Goal: Task Accomplishment & Management: Manage account settings

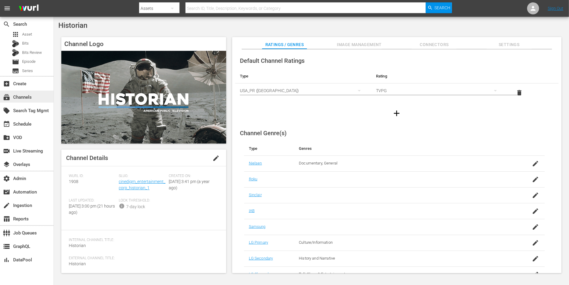
click at [47, 95] on div "subscriptions Channels" at bounding box center [27, 97] width 54 height 12
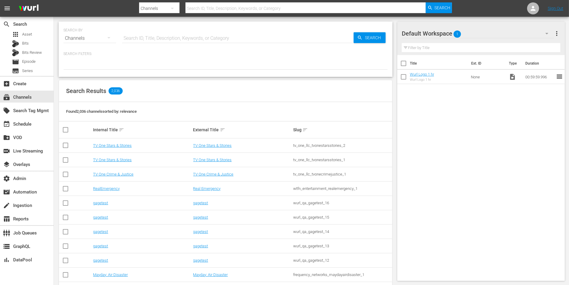
click at [150, 41] on input "text" at bounding box center [238, 38] width 232 height 14
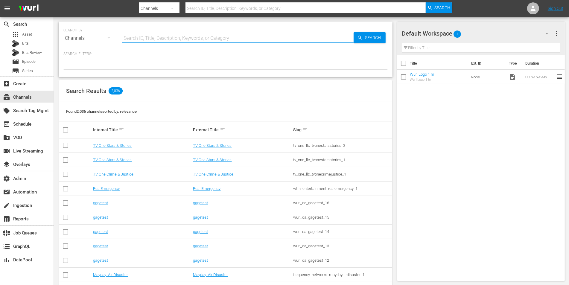
paste input "autentic_adventure_earth_1"
type input "autentic_adventure_earth_1"
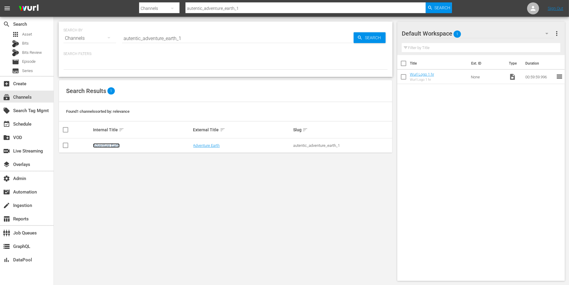
click at [114, 144] on link "Adventure Earth" at bounding box center [106, 145] width 27 height 4
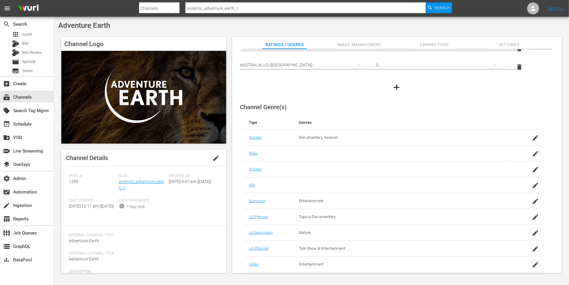
scroll to position [19, 0]
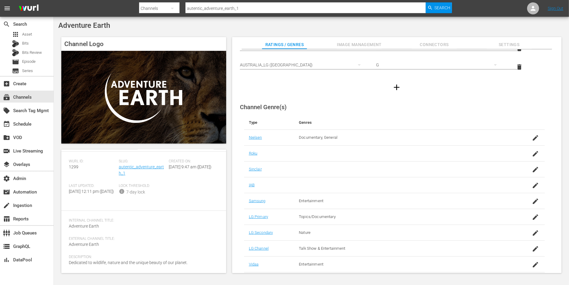
click at [347, 43] on span "Image Management" at bounding box center [359, 44] width 45 height 7
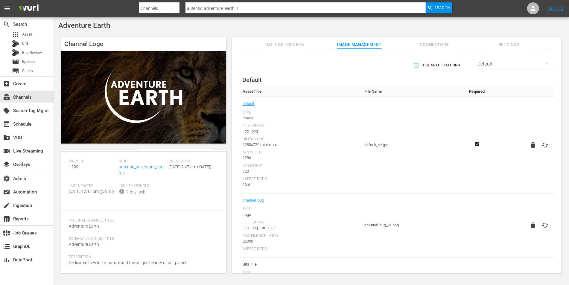
click at [490, 63] on div "Default" at bounding box center [515, 64] width 77 height 17
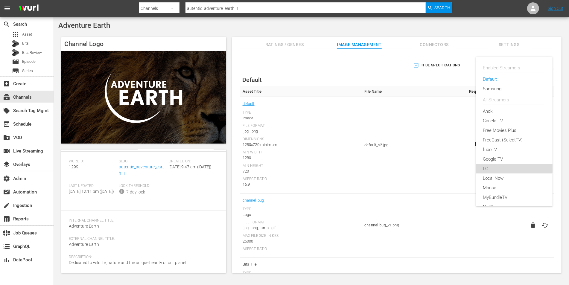
click at [489, 164] on div "LG" at bounding box center [514, 169] width 62 height 10
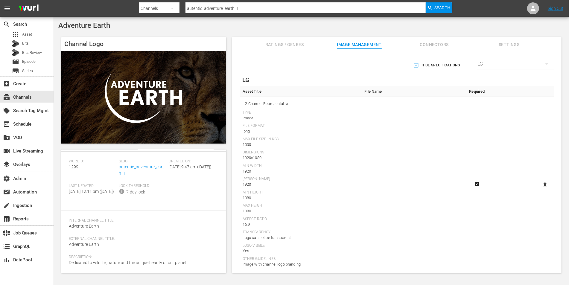
scroll to position [31, 0]
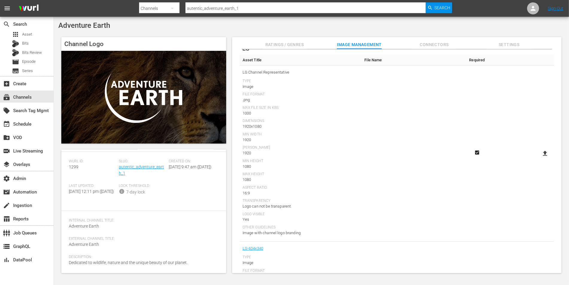
click at [543, 155] on icon at bounding box center [545, 153] width 4 height 5
click at [539, 159] on input "file" at bounding box center [539, 159] width 0 height 0
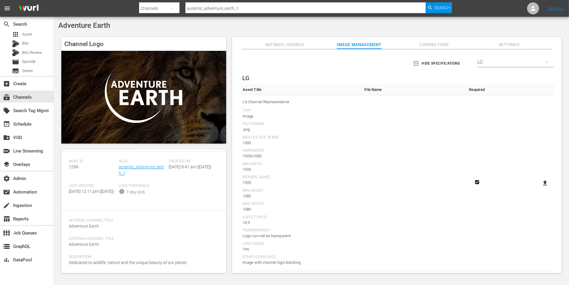
scroll to position [17, 0]
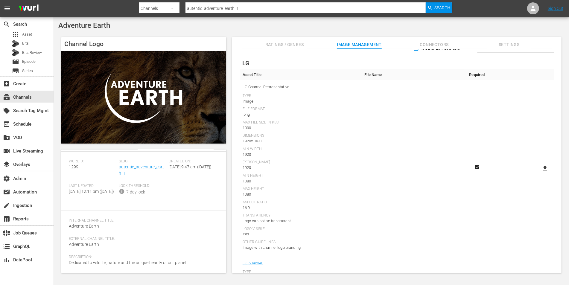
click at [541, 168] on icon at bounding box center [544, 168] width 7 height 7
click at [539, 173] on input "file" at bounding box center [539, 173] width 0 height 0
type input "C:\fakepath\AdventureEarth_LG-Thumbnail [PERSON_NAME].png"
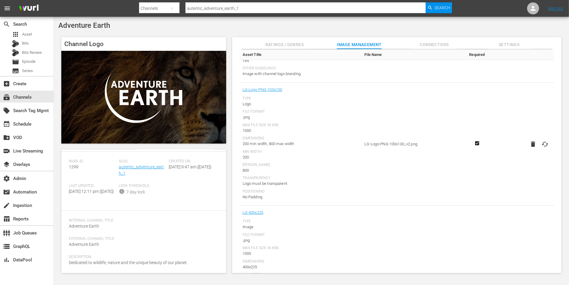
scroll to position [717, 0]
click at [534, 147] on icon "button" at bounding box center [532, 146] width 7 height 7
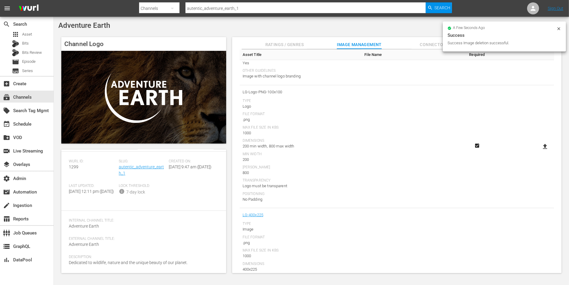
click at [541, 144] on icon at bounding box center [544, 146] width 7 height 7
click at [539, 152] on input "file" at bounding box center [539, 152] width 0 height 0
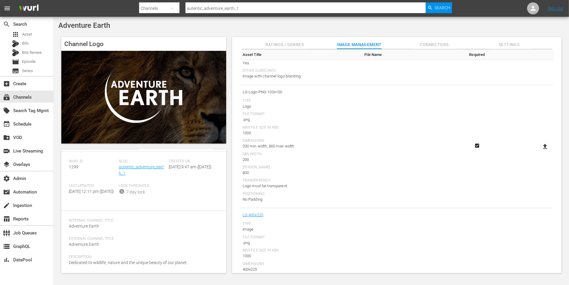
type input "C:\fakepath\AdventureEarth_LG-Logo-PNG-100x100 [PERSON_NAME].png"
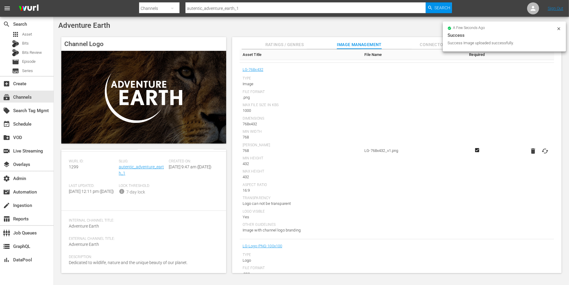
scroll to position [554, 0]
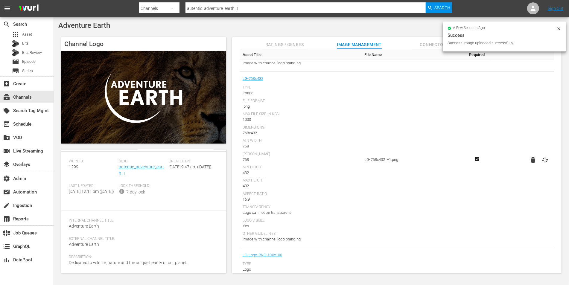
click at [533, 157] on icon "button" at bounding box center [533, 159] width 4 height 5
click at [543, 157] on icon at bounding box center [545, 159] width 4 height 5
click at [539, 165] on input "file" at bounding box center [539, 165] width 0 height 0
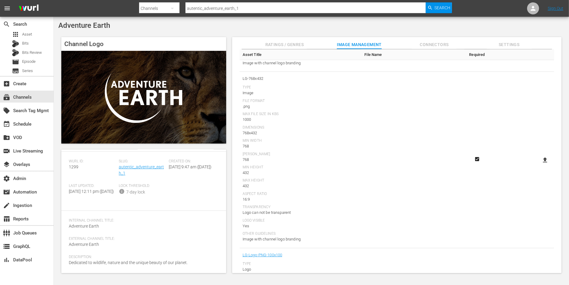
type input "C:\fakepath\AdventureEarth_LG-768x432 [PERSON_NAME].png"
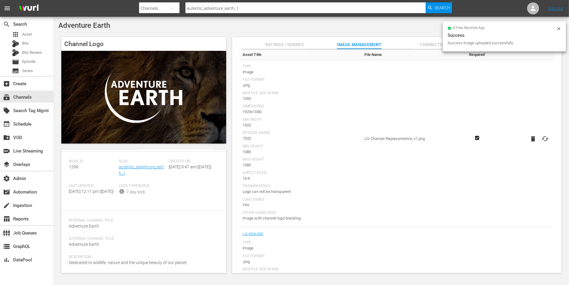
scroll to position [0, 0]
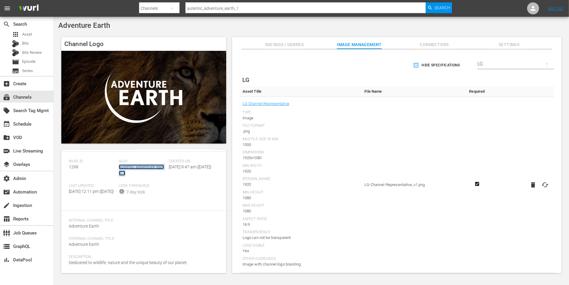
copy link "autentic_adventure_earth_1"
click at [285, 43] on span "Ratings / Genres" at bounding box center [284, 44] width 45 height 7
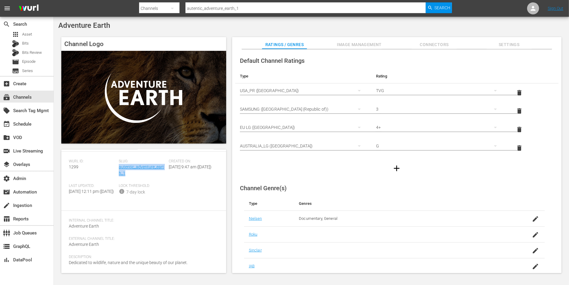
click at [398, 164] on icon "button" at bounding box center [397, 169] width 10 height 10
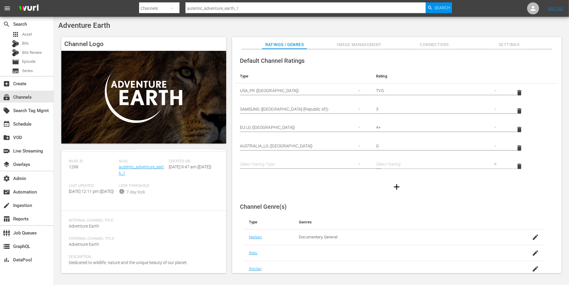
click at [314, 162] on div "simple table" at bounding box center [303, 164] width 127 height 17
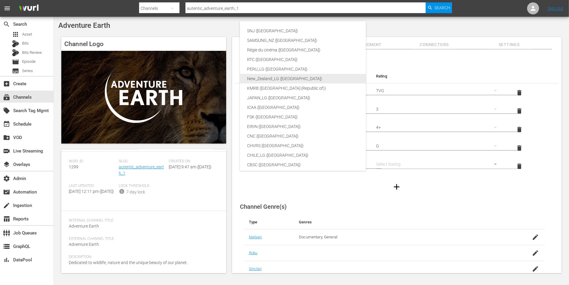
click at [274, 80] on div "New_Zealand_LG ([GEOGRAPHIC_DATA])" at bounding box center [315, 79] width 137 height 10
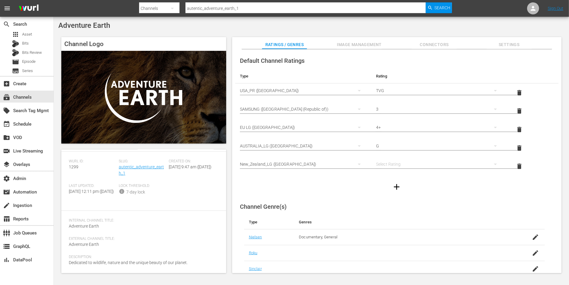
click at [398, 162] on div "simple table" at bounding box center [439, 164] width 127 height 17
click at [390, 167] on div "G" at bounding box center [439, 166] width 112 height 10
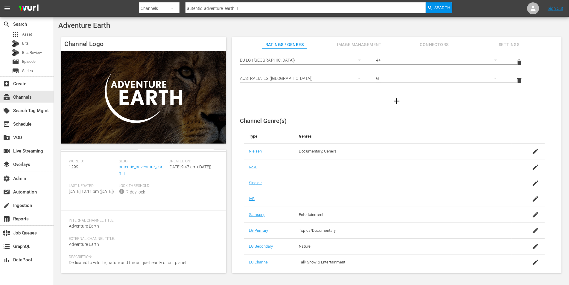
scroll to position [85, 0]
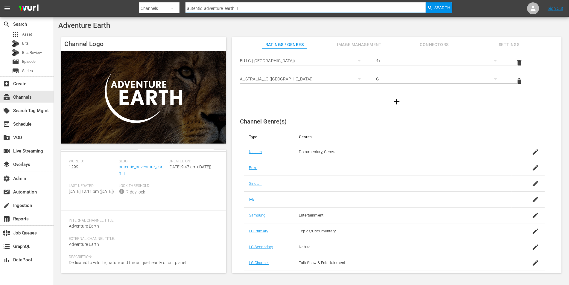
drag, startPoint x: 242, startPoint y: 8, endPoint x: 188, endPoint y: 6, distance: 54.5
click at [188, 6] on input "autentic_adventure_earth_1" at bounding box center [305, 8] width 240 height 14
paste input "autentic_autentichistory_1"
type input "autentic_autentichistory_1"
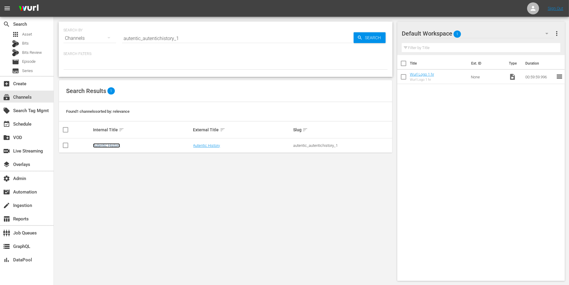
click at [118, 145] on link "Autentic History" at bounding box center [106, 145] width 27 height 4
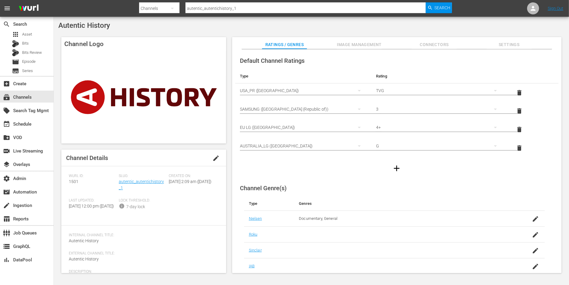
click at [397, 169] on icon "button" at bounding box center [397, 169] width 10 height 10
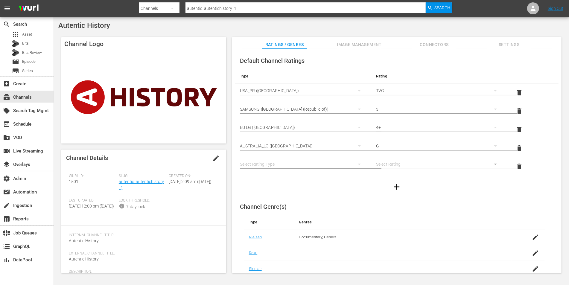
click at [318, 163] on div "simple table" at bounding box center [303, 164] width 127 height 17
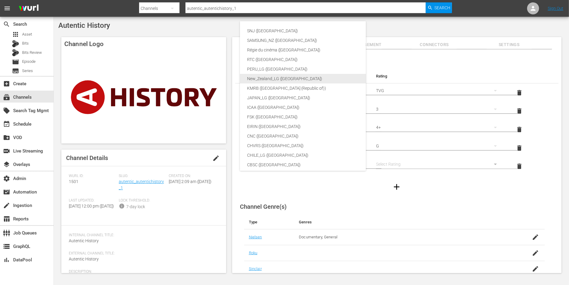
click at [275, 80] on div "New_Zealand_LG ([GEOGRAPHIC_DATA])" at bounding box center [315, 79] width 137 height 10
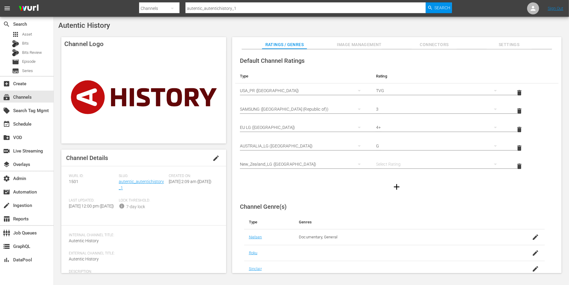
click at [377, 164] on div "simple table" at bounding box center [439, 164] width 127 height 17
click at [386, 165] on div "G" at bounding box center [439, 166] width 112 height 10
click at [421, 48] on span "Connectors" at bounding box center [434, 44] width 45 height 7
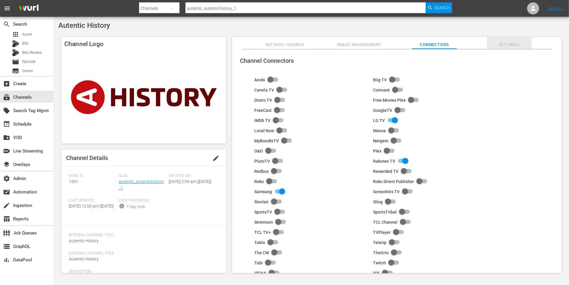
click at [501, 41] on button "Settings" at bounding box center [509, 43] width 45 height 12
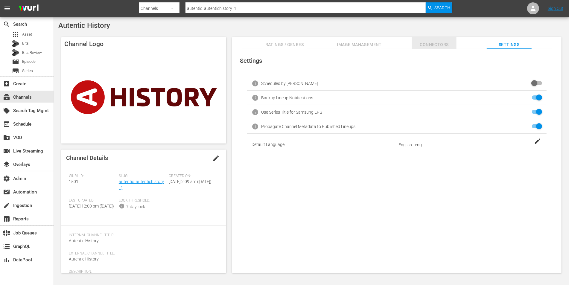
click at [430, 45] on span "Connectors" at bounding box center [434, 44] width 45 height 7
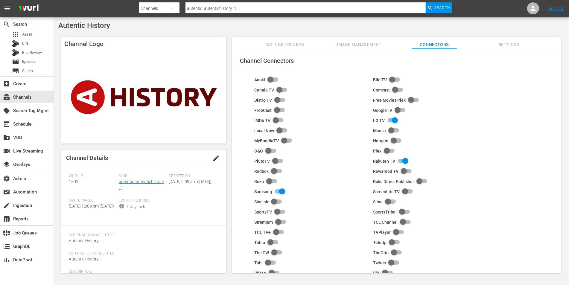
click at [363, 44] on span "Image Management" at bounding box center [359, 44] width 45 height 7
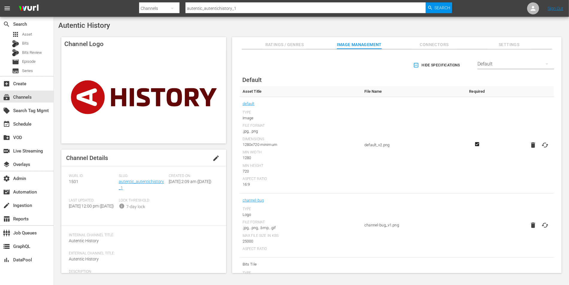
click at [509, 70] on div "Default" at bounding box center [515, 64] width 77 height 17
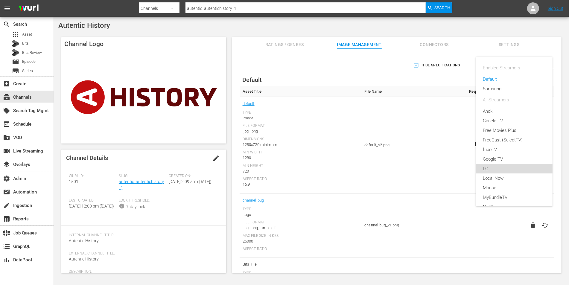
click at [485, 165] on div "LG" at bounding box center [514, 169] width 62 height 10
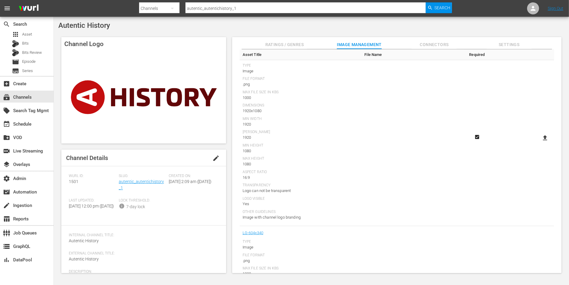
scroll to position [50, 0]
click at [543, 133] on icon at bounding box center [545, 135] width 4 height 5
click at [539, 140] on input "file" at bounding box center [539, 140] width 0 height 0
type input "C:\fakepath\AutenticHistory_LG-Thumbnail [PERSON_NAME].png"
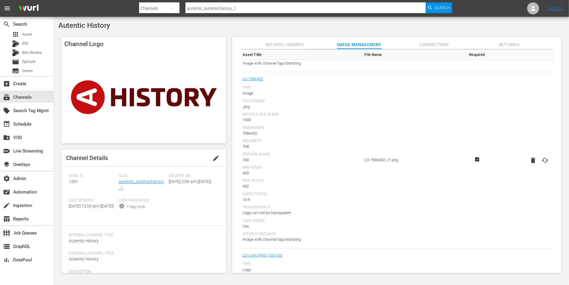
scroll to position [550, 0]
click at [534, 165] on icon "button" at bounding box center [532, 163] width 7 height 7
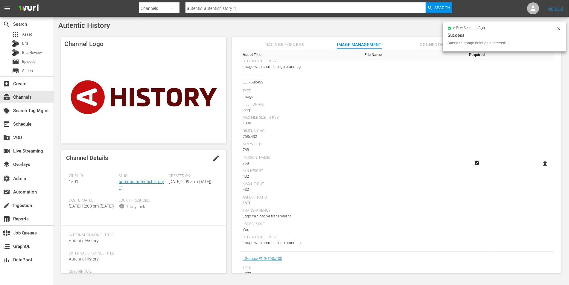
click at [542, 160] on icon at bounding box center [544, 163] width 7 height 7
click at [539, 169] on input "file" at bounding box center [539, 169] width 0 height 0
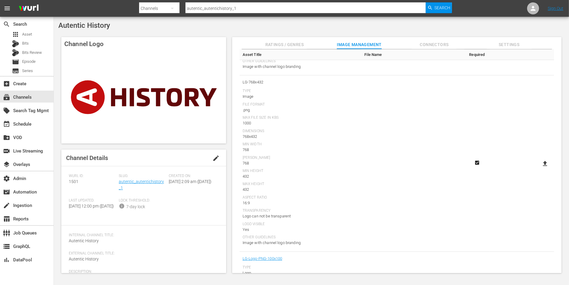
type input "C:\fakepath\AutenticHistory_LG-768x432 [PERSON_NAME].png"
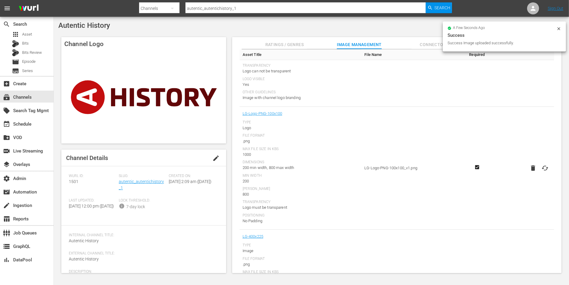
scroll to position [699, 0]
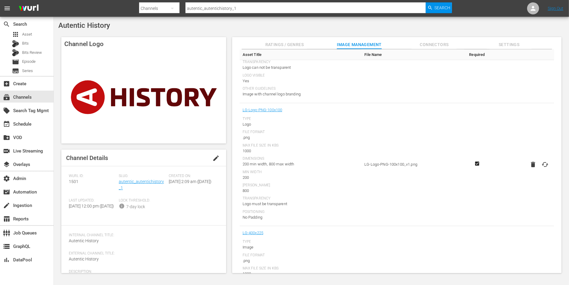
click at [531, 165] on icon "button" at bounding box center [533, 164] width 4 height 5
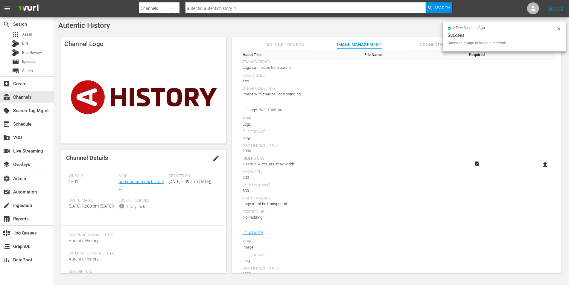
click at [543, 165] on icon at bounding box center [545, 164] width 4 height 5
click at [539, 170] on input "file" at bounding box center [539, 170] width 0 height 0
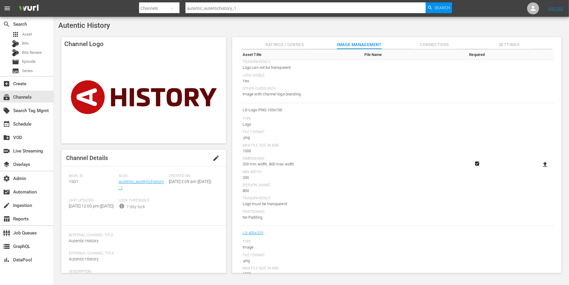
type input "C:\fakepath\AutenticHistory_LG-Logo-PNG-100x100 [PERSON_NAME].png"
copy link "autentic_autentichistory_1"
click at [290, 42] on span "Ratings / Genres" at bounding box center [284, 44] width 45 height 7
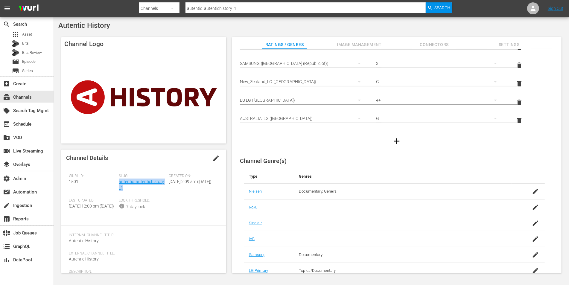
scroll to position [99, 0]
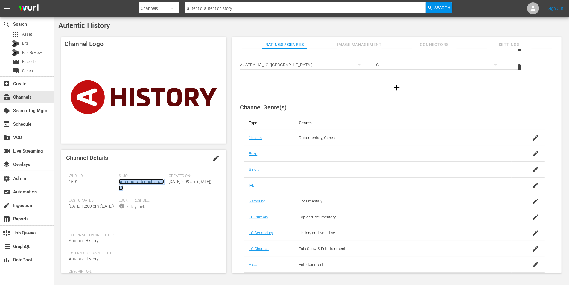
copy link "autentic_autentichistory_1"
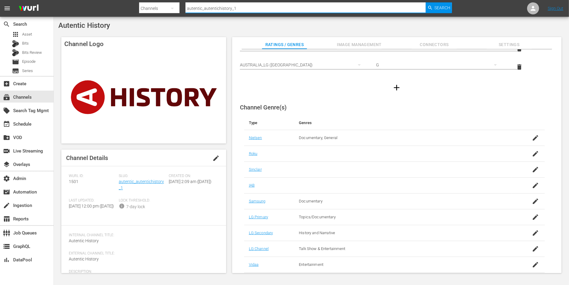
drag, startPoint x: 234, startPoint y: 7, endPoint x: 187, endPoint y: 7, distance: 47.3
click at [186, 7] on input "autentic_autentichistory_1" at bounding box center [305, 8] width 240 height 14
paste input "travel"
type input "autentic_autentictravel_1"
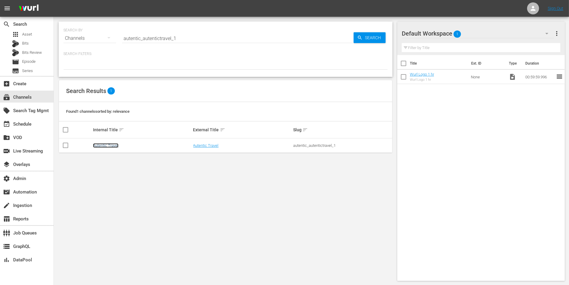
click at [114, 144] on link "Autentic Travel" at bounding box center [105, 145] width 25 height 4
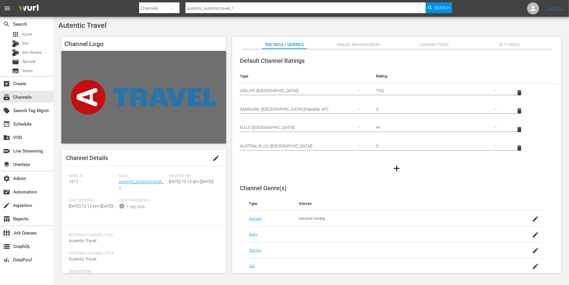
click at [397, 168] on icon "button" at bounding box center [397, 169] width 6 height 6
click at [307, 162] on div "simple table" at bounding box center [303, 164] width 127 height 17
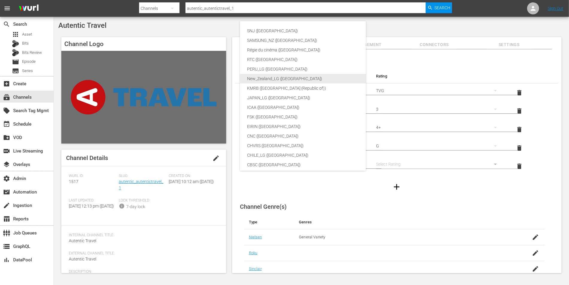
click at [270, 80] on div "New_Zealand_LG ([GEOGRAPHIC_DATA])" at bounding box center [315, 79] width 137 height 10
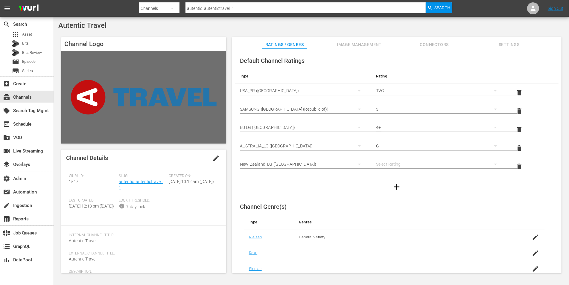
click at [394, 166] on div "simple table" at bounding box center [439, 164] width 127 height 17
click at [387, 168] on div "G" at bounding box center [439, 166] width 112 height 10
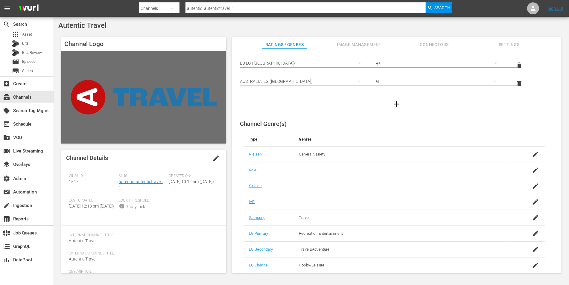
scroll to position [99, 0]
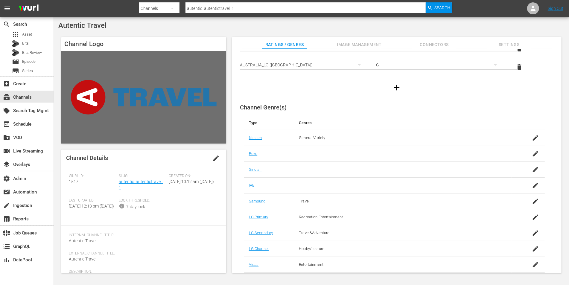
click at [359, 44] on span "Image Management" at bounding box center [359, 44] width 45 height 7
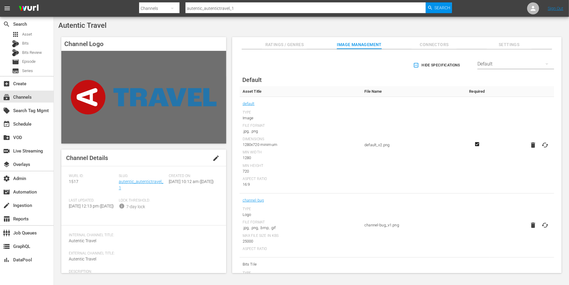
click at [496, 66] on div "Default" at bounding box center [515, 64] width 77 height 17
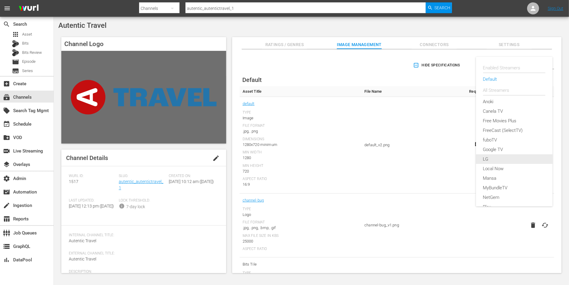
click at [486, 160] on div "LG" at bounding box center [514, 159] width 62 height 10
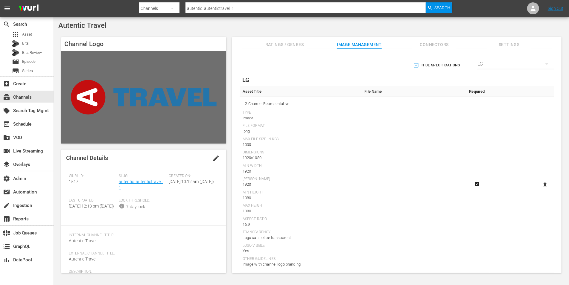
click at [545, 183] on icon at bounding box center [545, 184] width 4 height 5
click at [539, 190] on input "file" at bounding box center [539, 190] width 0 height 0
type input "C:\fakepath\AutenticTravel_LG-Thumbnail [PERSON_NAME].png"
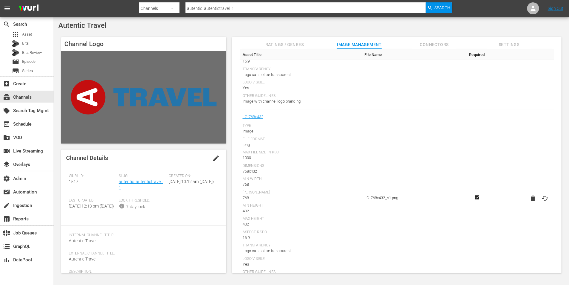
scroll to position [524, 0]
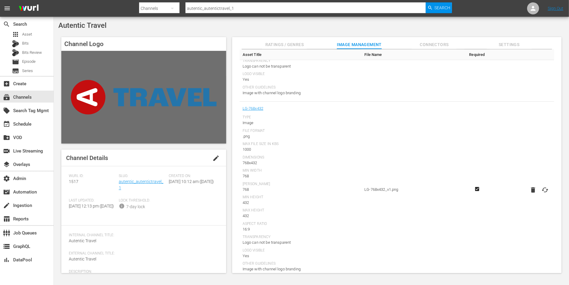
click at [529, 189] on icon "button" at bounding box center [532, 189] width 7 height 7
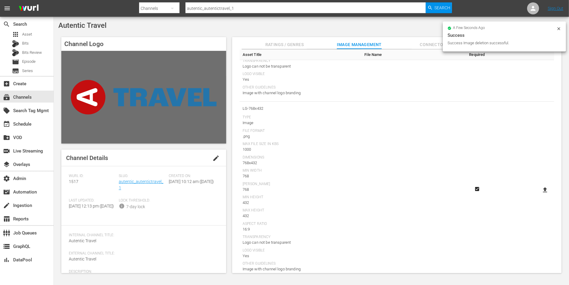
click at [543, 188] on icon at bounding box center [545, 189] width 4 height 5
click at [539, 195] on input "file" at bounding box center [539, 195] width 0 height 0
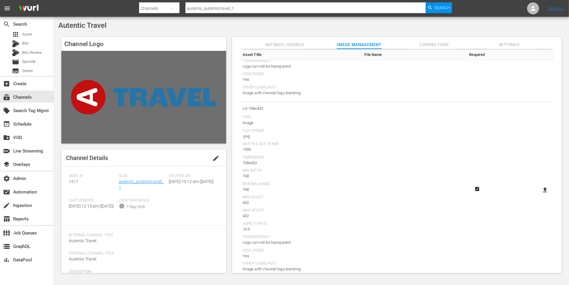
type input "C:\fakepath\AutenticTravel_LG-768x432 [PERSON_NAME].png"
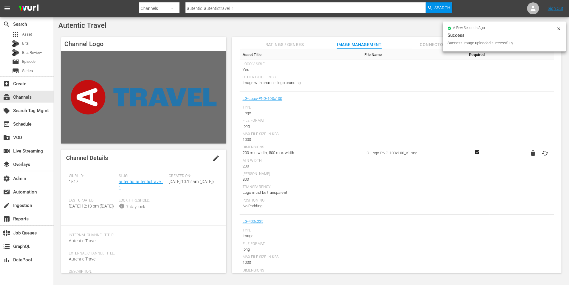
scroll to position [710, 0]
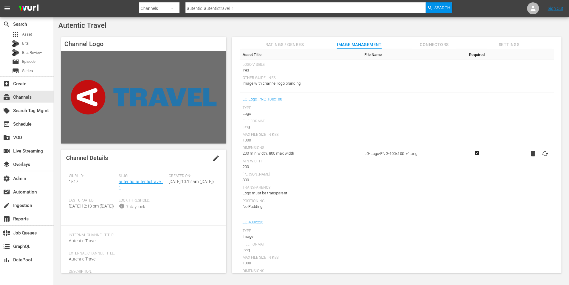
click at [531, 154] on icon "button" at bounding box center [533, 153] width 4 height 5
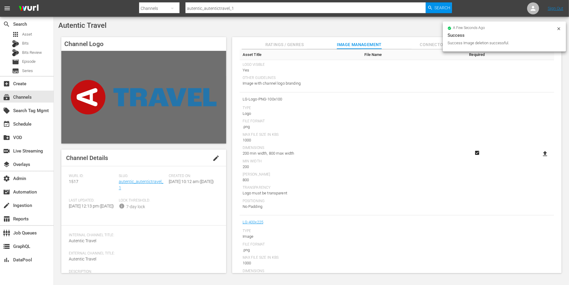
click at [544, 151] on icon at bounding box center [545, 153] width 4 height 5
click at [539, 159] on input "file" at bounding box center [539, 159] width 0 height 0
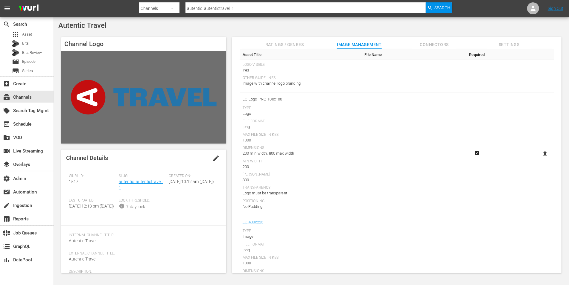
type input "C:\fakepath\AutenticTravel_LG-Logo-PNG-100x100 [PERSON_NAME].png"
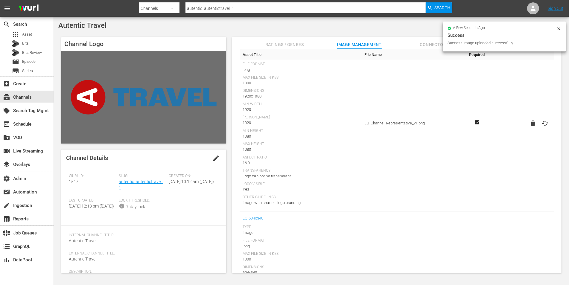
scroll to position [40, 0]
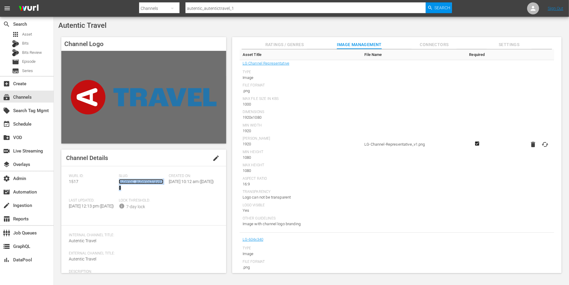
copy link "autentic_autentictravel_1"
click at [280, 48] on span "Ratings / Genres" at bounding box center [284, 44] width 45 height 7
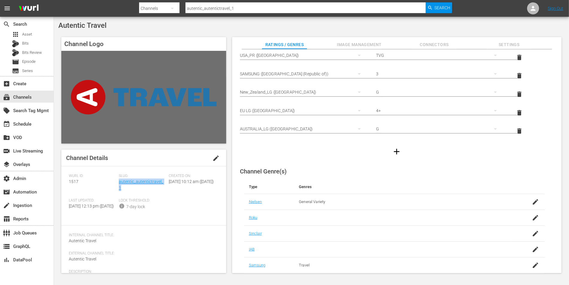
scroll to position [37, 0]
